Goal: Find specific page/section: Locate a particular part of the current website

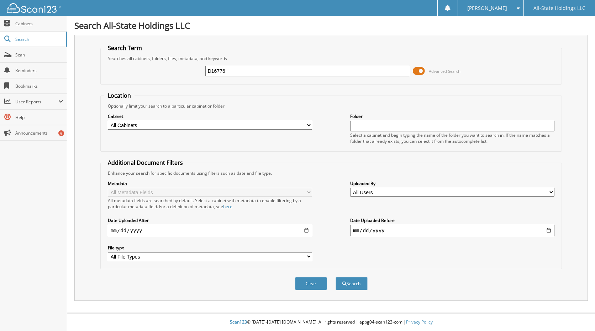
type input "D16776"
click at [335, 277] on button "Search" at bounding box center [351, 283] width 32 height 13
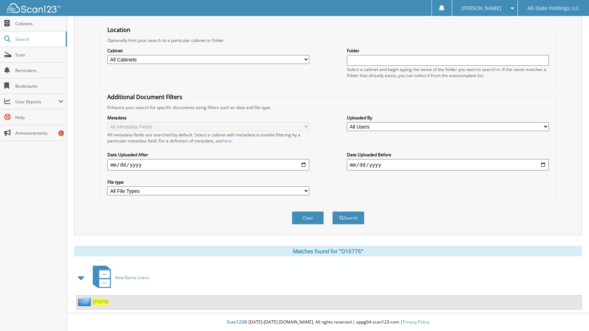
click at [92, 304] on img at bounding box center [85, 302] width 15 height 9
click at [99, 302] on span "D16776" at bounding box center [101, 302] width 16 height 6
